Goal: Find specific page/section: Find specific page/section

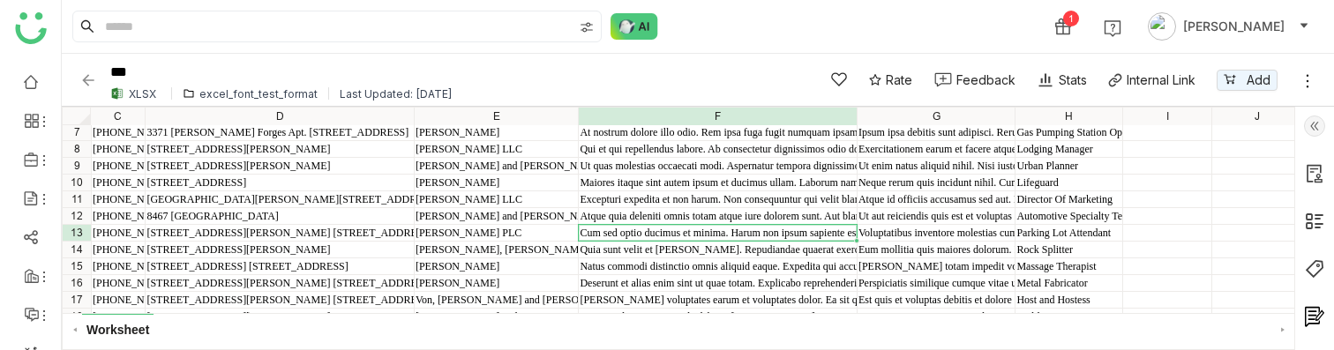
scroll to position [102, 408]
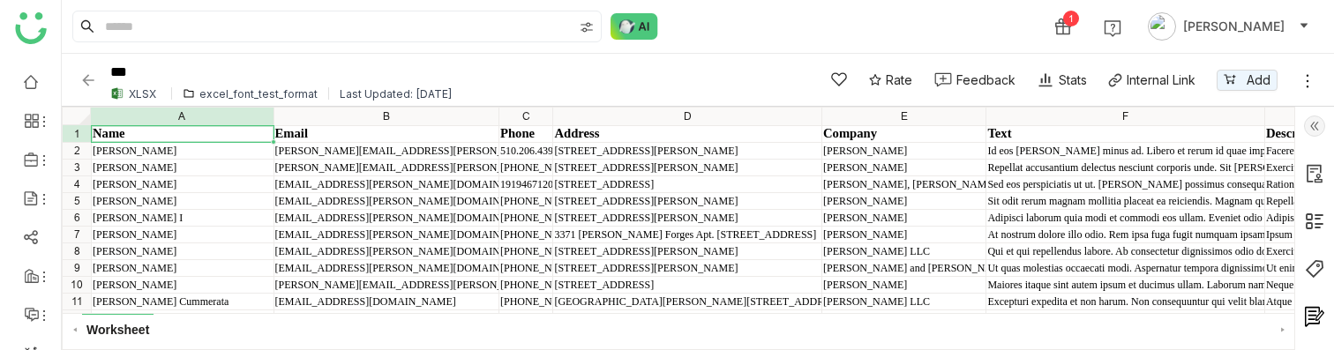
click at [249, 92] on div "excel_font_test_format" at bounding box center [258, 93] width 118 height 13
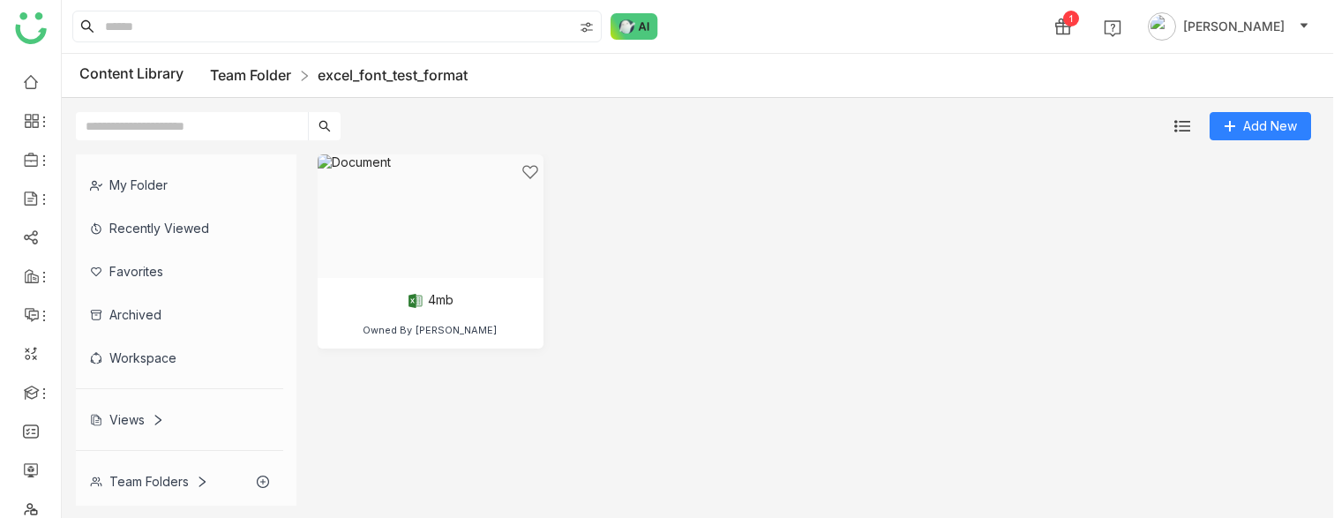
click at [258, 72] on link "Team Folder" at bounding box center [250, 75] width 81 height 18
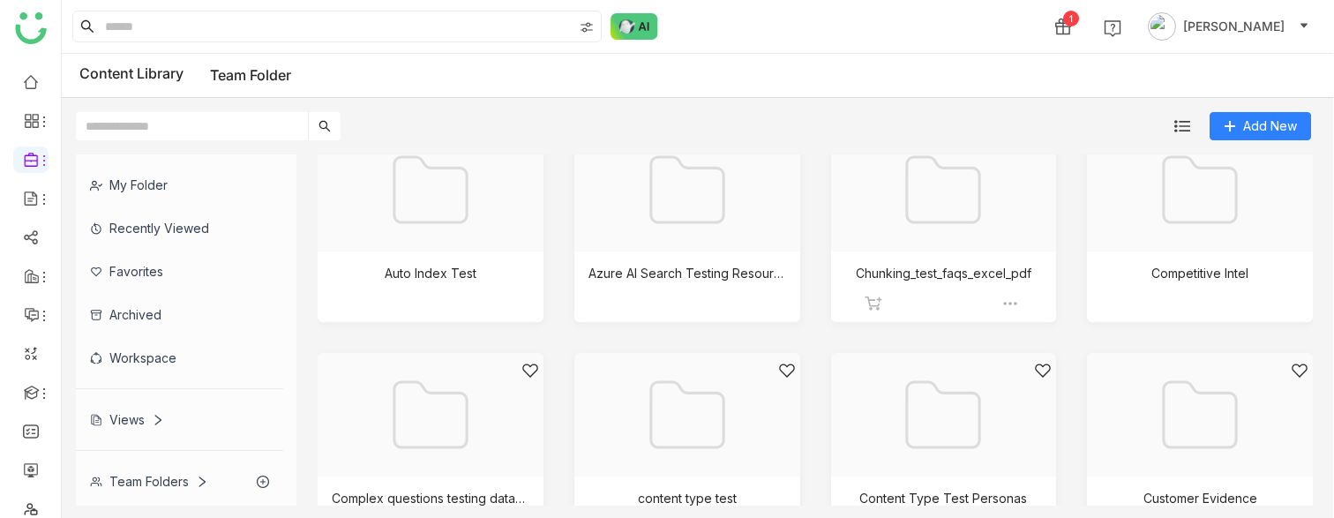
scroll to position [216, 0]
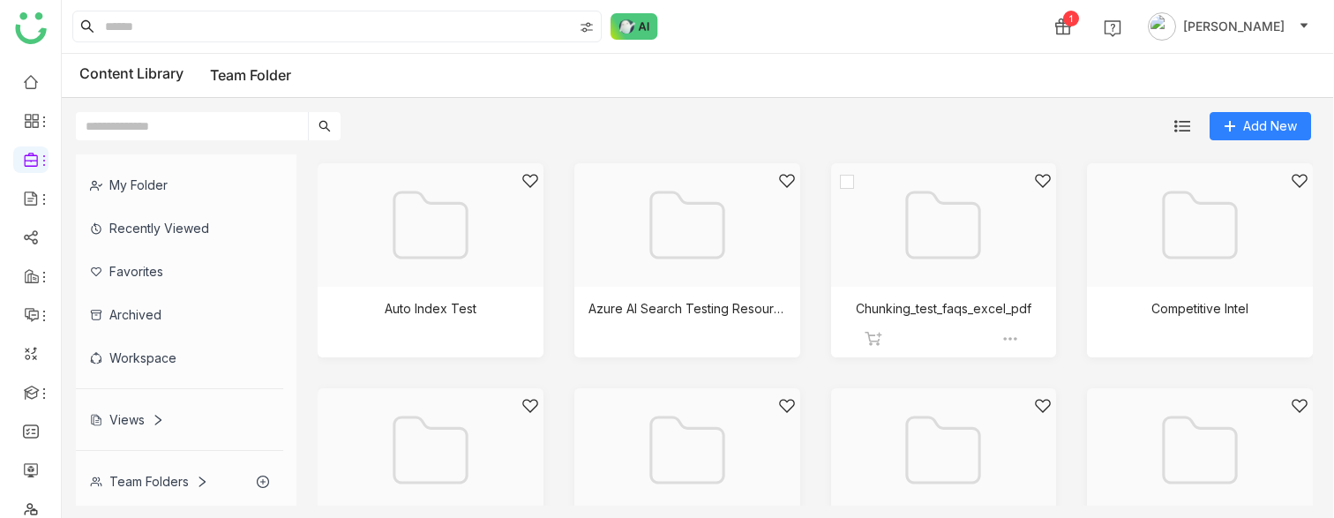
click at [947, 222] on div at bounding box center [938, 247] width 196 height 150
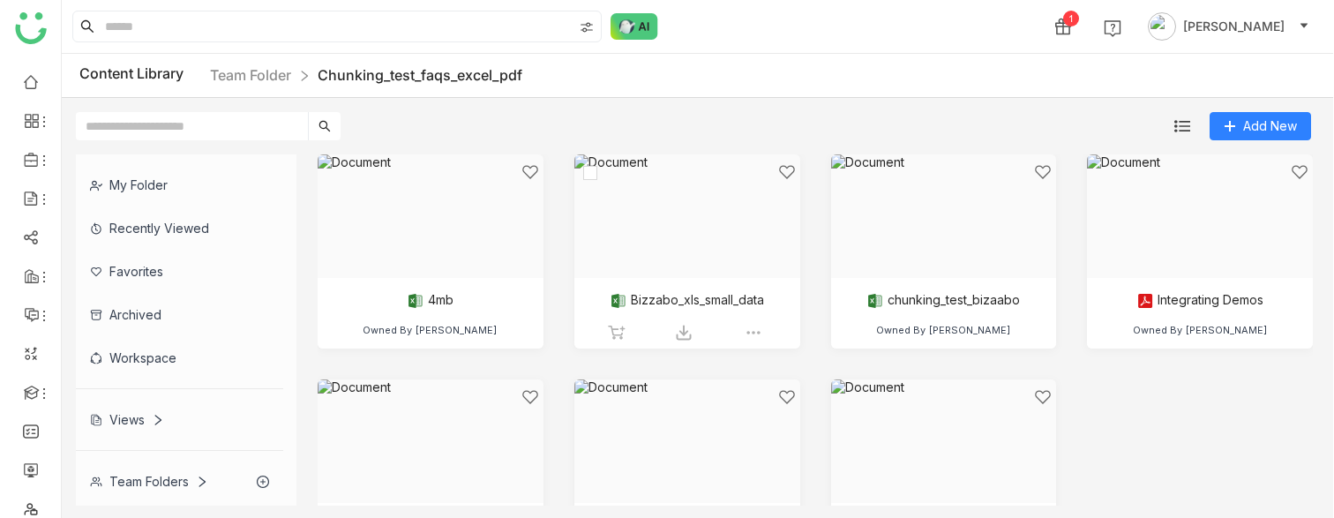
click at [699, 248] on div at bounding box center [681, 238] width 196 height 150
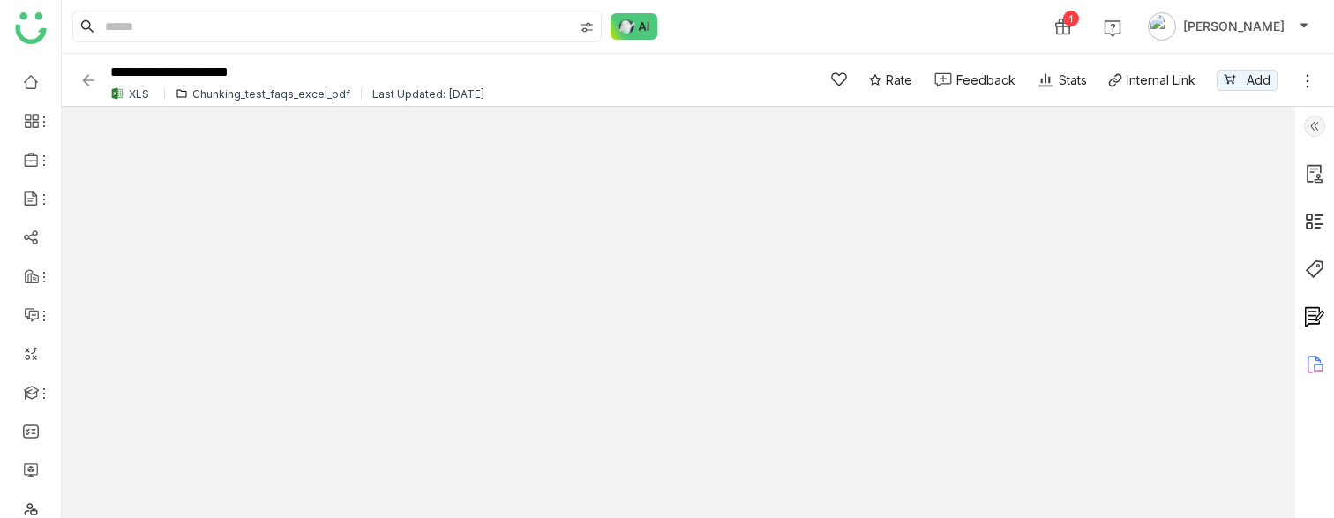
click at [91, 77] on img at bounding box center [88, 80] width 18 height 18
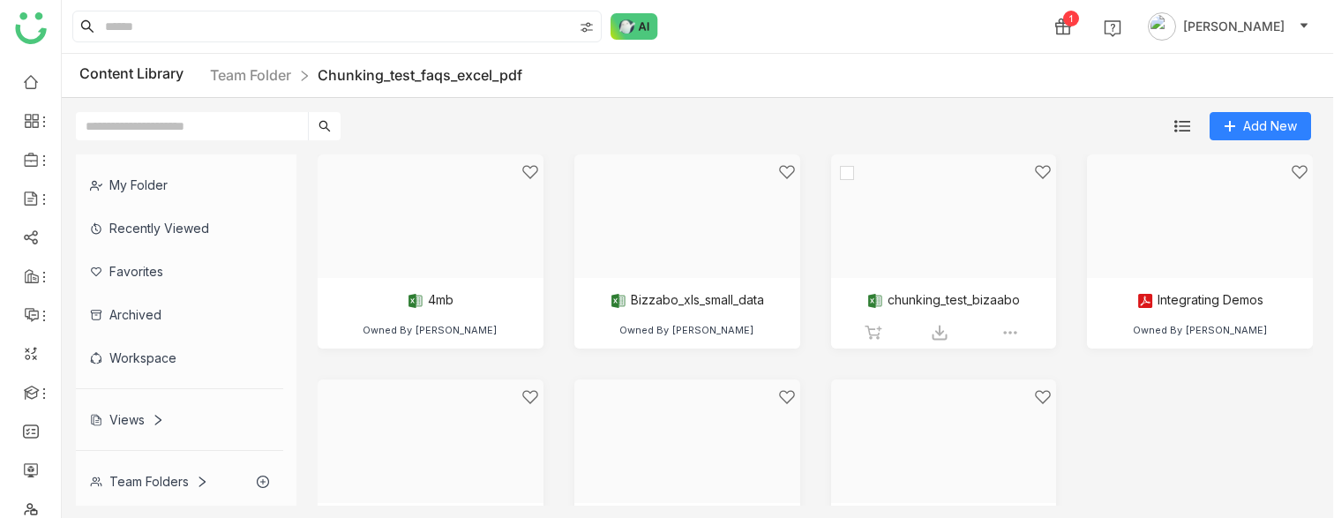
scroll to position [94, 0]
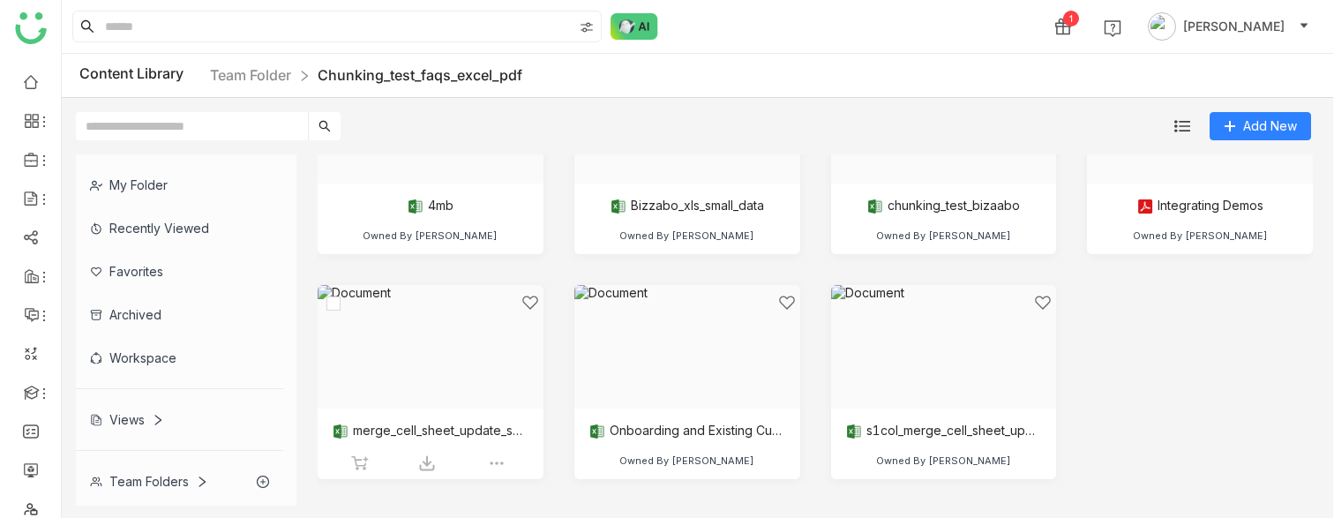
click at [464, 349] on div at bounding box center [424, 369] width 196 height 150
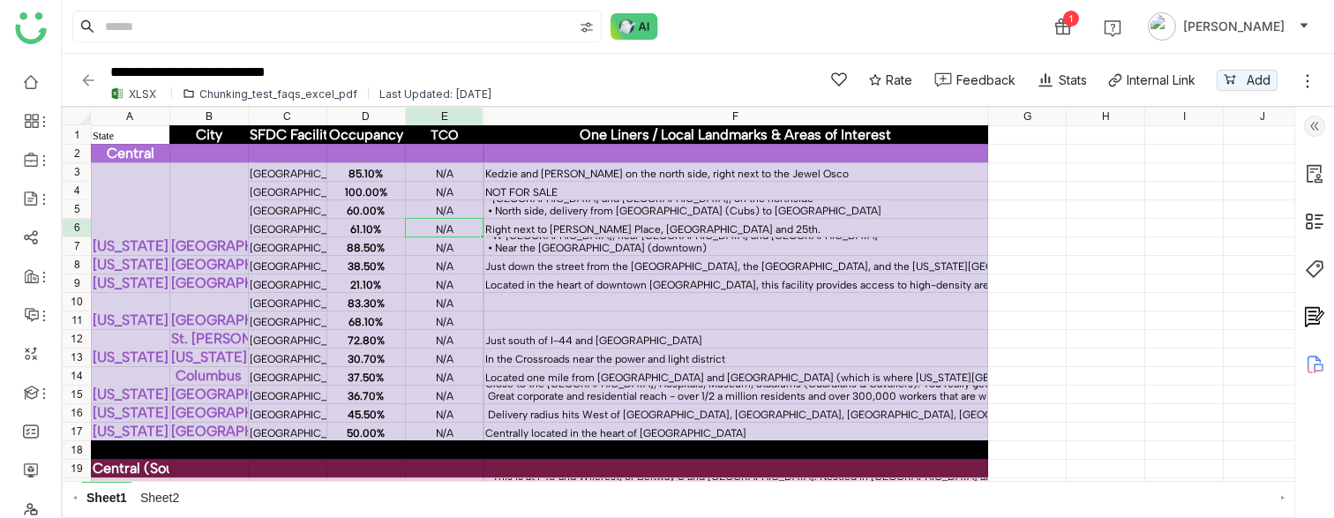
click at [431, 223] on div "N/A" at bounding box center [445, 229] width 76 height 12
drag, startPoint x: 326, startPoint y: 112, endPoint x: 453, endPoint y: 123, distance: 127.5
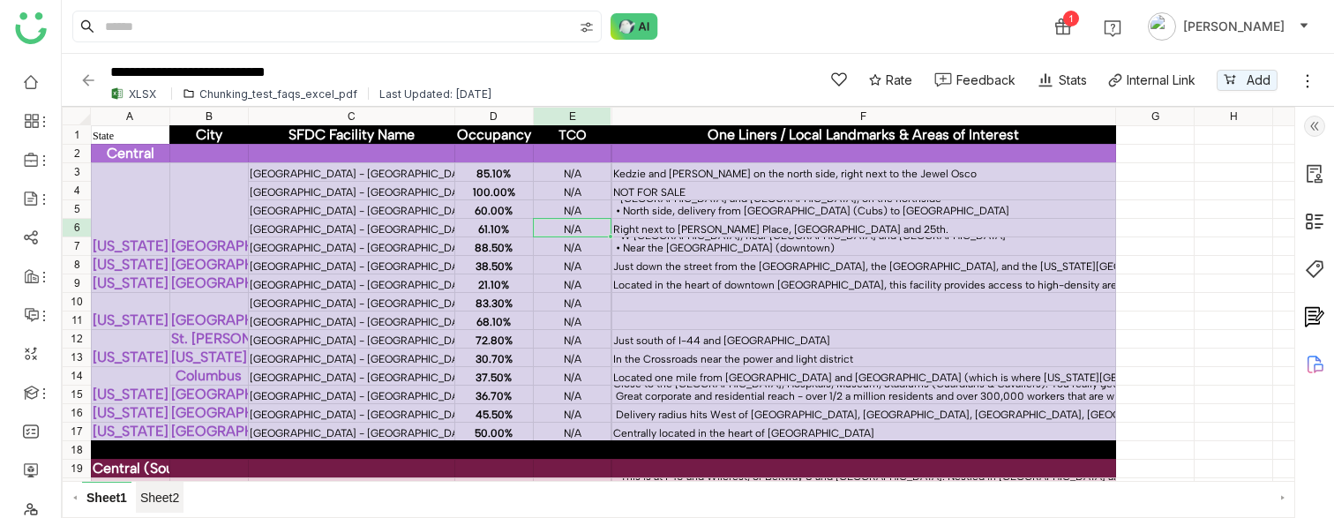
click at [167, 349] on span "Sheet2" at bounding box center [160, 497] width 48 height 31
